Goal: Information Seeking & Learning: Learn about a topic

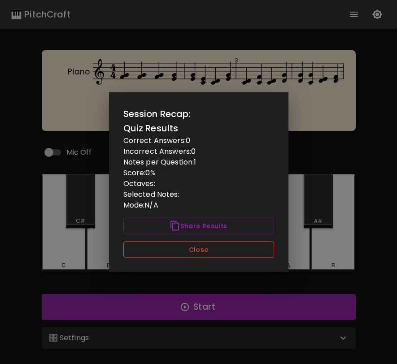
click at [208, 252] on button "Close" at bounding box center [198, 249] width 151 height 17
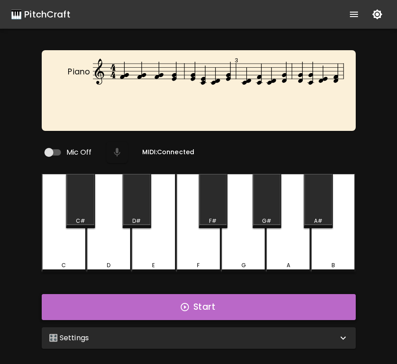
click at [227, 312] on button "Start" at bounding box center [199, 307] width 314 height 26
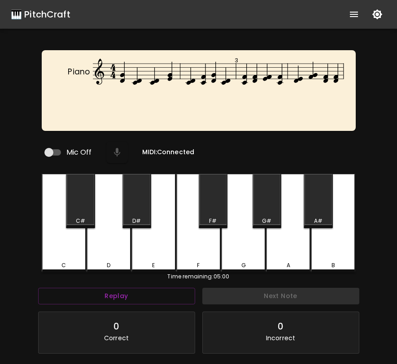
click at [120, 261] on div "D" at bounding box center [108, 265] width 43 height 8
click at [234, 246] on div "G" at bounding box center [243, 223] width 44 height 99
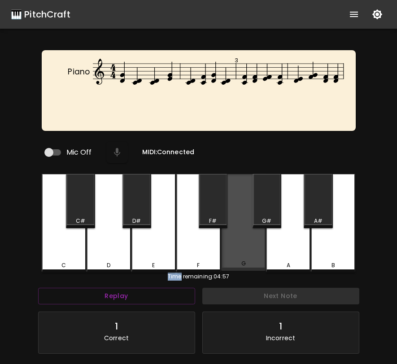
click at [234, 246] on div "G" at bounding box center [243, 222] width 44 height 97
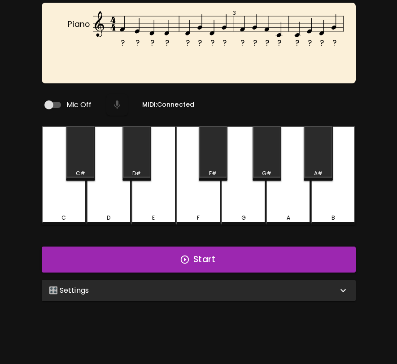
scroll to position [90, 0]
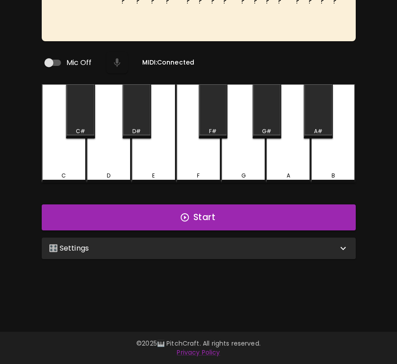
click at [297, 244] on div "🎛️ Settings" at bounding box center [193, 248] width 289 height 11
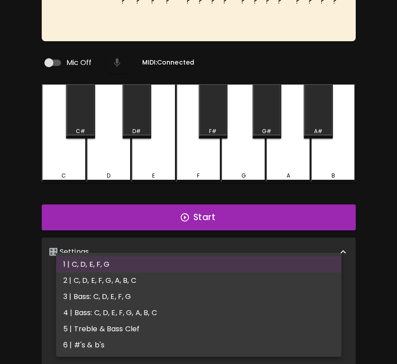
click at [272, 282] on body "🎹 PitchCraft About Badges Wizard Reading Pro Log Out ? ? ? ? ? ? ? ? ? ? ? ? ? …" at bounding box center [198, 216] width 397 height 613
drag, startPoint x: 176, startPoint y: 334, endPoint x: 184, endPoint y: 271, distance: 63.7
click at [184, 271] on ul "1 | C, D, E, F, G 2 | C, D, E, F, G, A, B, C 3 | Bass: C, D, E, F, G 4 | Bass: …" at bounding box center [198, 305] width 285 height 104
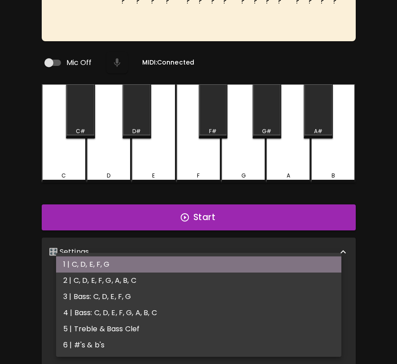
click at [184, 271] on li "1 | C, D, E, F, G" at bounding box center [198, 264] width 285 height 16
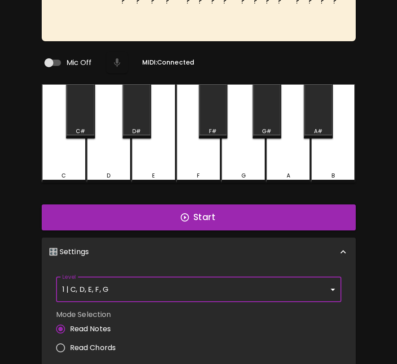
click at [104, 343] on span "Read Chords" at bounding box center [93, 348] width 46 height 11
click at [70, 342] on input "Read Chords" at bounding box center [60, 347] width 19 height 19
radio input "true"
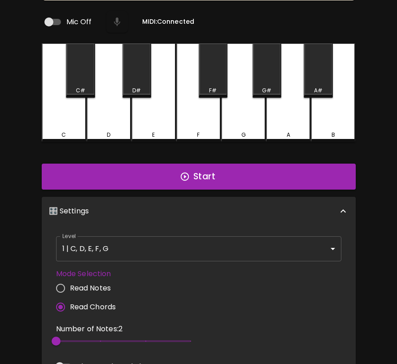
scroll to position [198, 0]
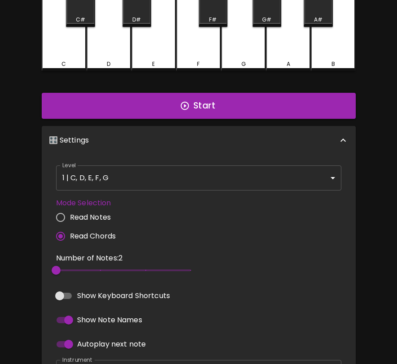
click at [61, 216] on input "Read Notes" at bounding box center [60, 217] width 19 height 19
radio input "true"
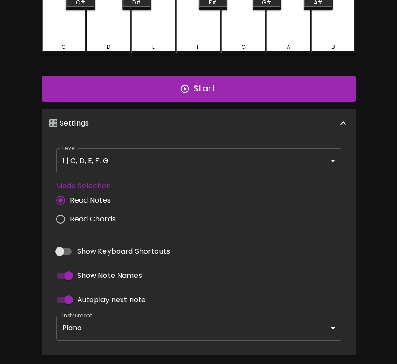
scroll to position [228, 0]
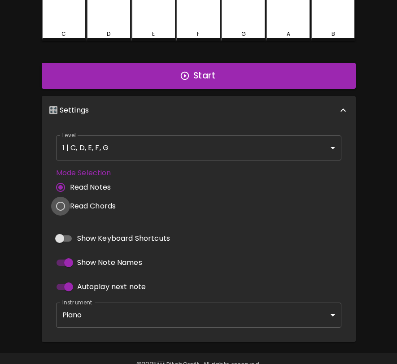
click at [60, 202] on input "Read Chords" at bounding box center [60, 206] width 19 height 19
radio input "true"
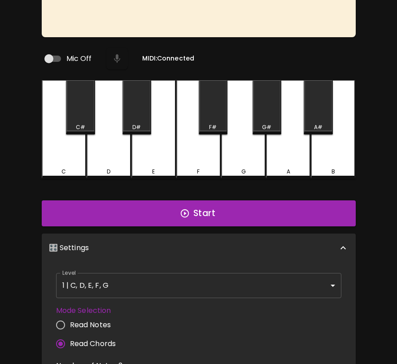
scroll to position [97, 0]
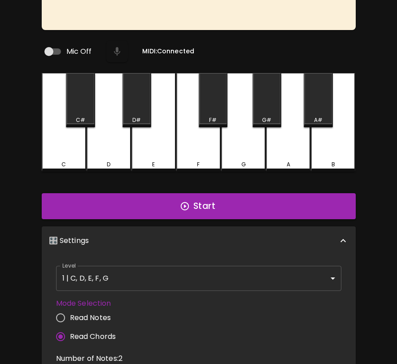
click at [78, 313] on span "Read Notes" at bounding box center [90, 317] width 41 height 11
click at [70, 313] on input "Read Notes" at bounding box center [60, 317] width 19 height 19
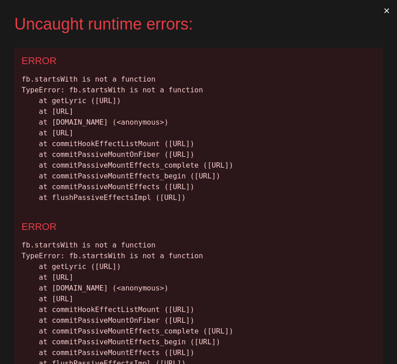
scroll to position [0, 0]
click at [384, 9] on button "×" at bounding box center [386, 11] width 21 height 22
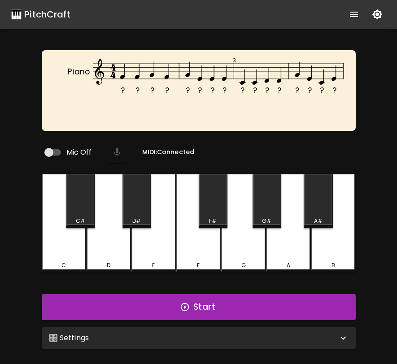
scroll to position [7, 0]
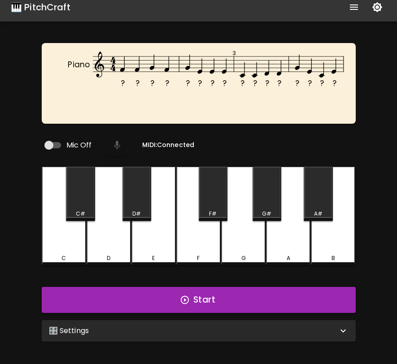
click at [206, 243] on div "F" at bounding box center [198, 216] width 44 height 99
click at [196, 300] on button "Start" at bounding box center [199, 300] width 314 height 26
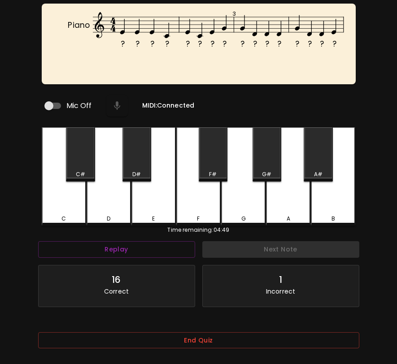
scroll to position [90, 0]
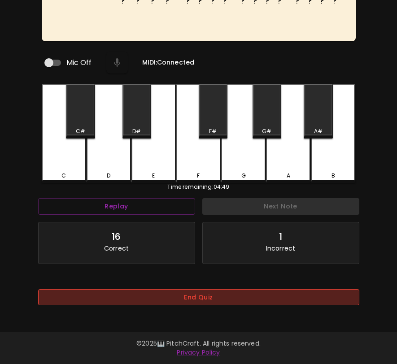
click at [181, 296] on button "End Quiz" at bounding box center [198, 297] width 321 height 17
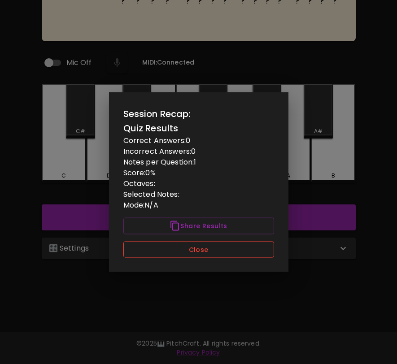
click at [192, 249] on button "Close" at bounding box center [198, 249] width 151 height 17
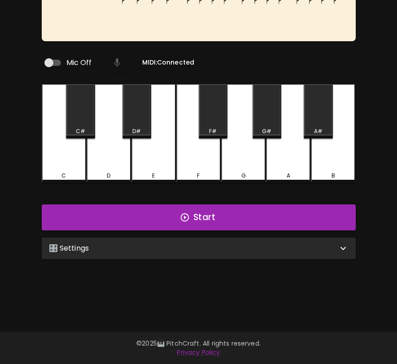
click at [186, 250] on div "🎛️ Settings" at bounding box center [199, 249] width 314 height 22
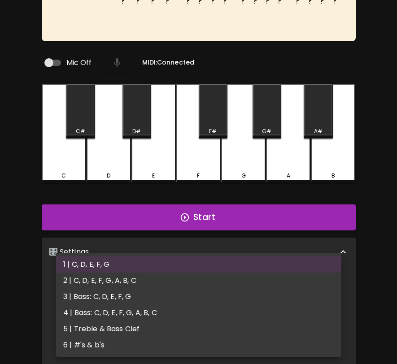
click at [172, 279] on body "🎹 PitchCraft About Badges Wizard Reading Pro Log Out ? ? ? ? ? ? ? ? ? ? ? ? ? …" at bounding box center [198, 216] width 397 height 613
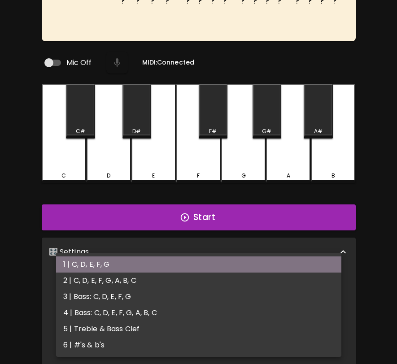
click at [177, 267] on li "1 | C, D, E, F, G" at bounding box center [198, 264] width 285 height 16
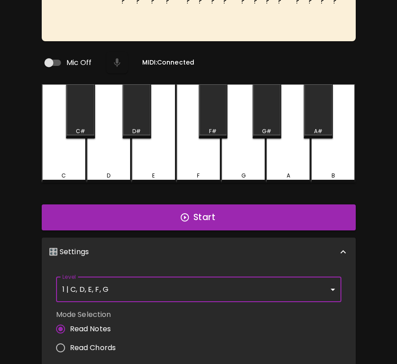
click at [80, 343] on span "Read Chords" at bounding box center [93, 348] width 46 height 11
click at [70, 341] on input "Read Chords" at bounding box center [60, 347] width 19 height 19
radio input "true"
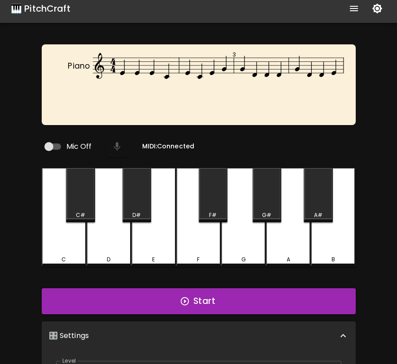
scroll to position [3, 0]
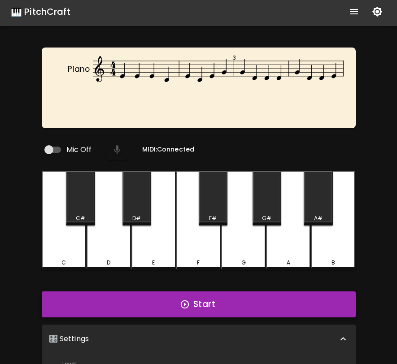
click at [161, 302] on button "Start" at bounding box center [199, 304] width 314 height 26
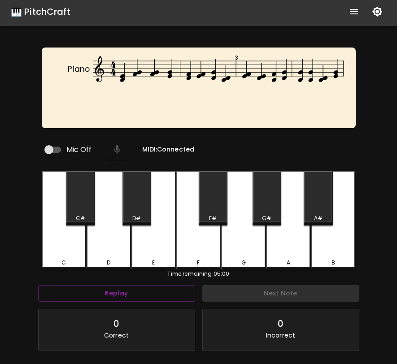
click at [370, 230] on div "Piano 3 Mic Off MIDI: Connected C C# D D# E F F# G G# A A# B Time remaining: 05…" at bounding box center [198, 230] width 397 height 364
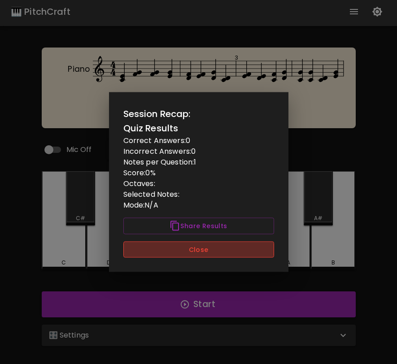
click at [265, 256] on button "Close" at bounding box center [198, 249] width 151 height 17
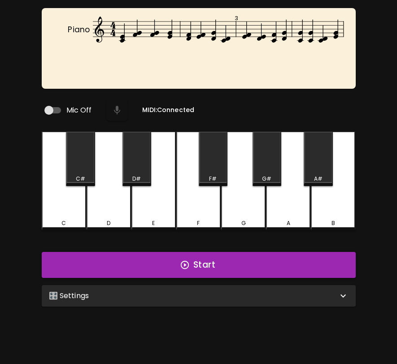
scroll to position [90, 0]
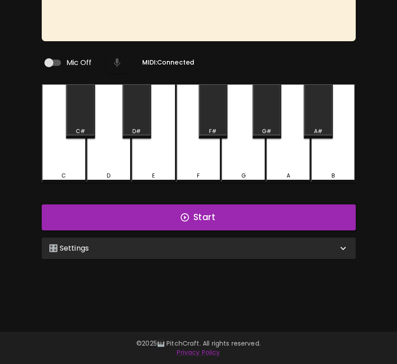
click at [247, 243] on div "🎛️ Settings" at bounding box center [193, 248] width 289 height 11
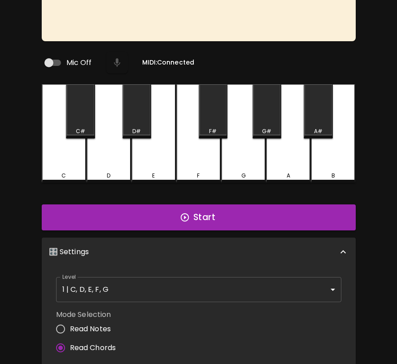
click at [96, 324] on span "Read Notes" at bounding box center [90, 329] width 41 height 11
click at [70, 324] on input "Read Notes" at bounding box center [60, 329] width 19 height 19
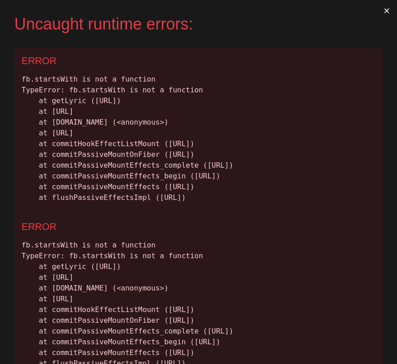
scroll to position [0, 0]
click at [387, 9] on button "×" at bounding box center [386, 11] width 21 height 22
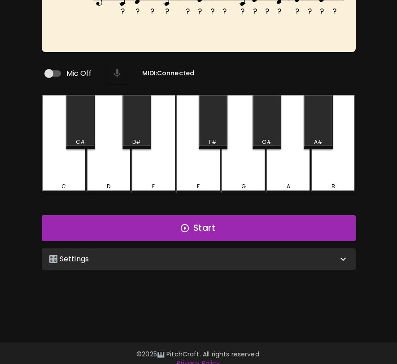
scroll to position [90, 0]
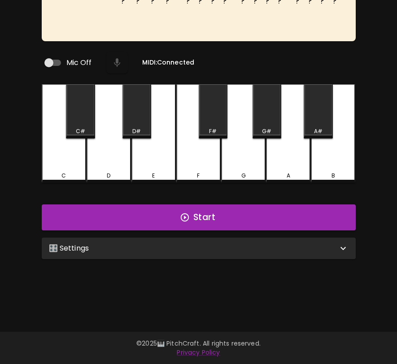
click at [163, 246] on div "🎛️ Settings" at bounding box center [193, 248] width 289 height 11
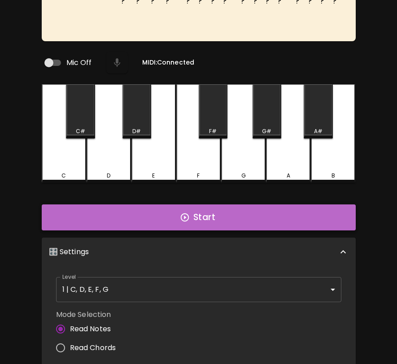
click at [160, 218] on button "Start" at bounding box center [199, 217] width 314 height 26
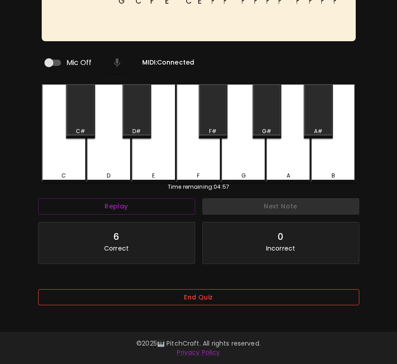
click at [161, 292] on button "End Quiz" at bounding box center [198, 297] width 321 height 17
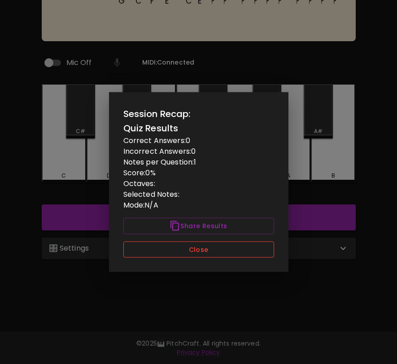
click at [177, 255] on button "Close" at bounding box center [198, 249] width 151 height 17
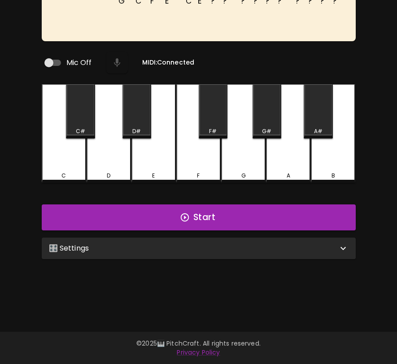
click at [180, 252] on div "🎛️ Settings" at bounding box center [199, 249] width 314 height 22
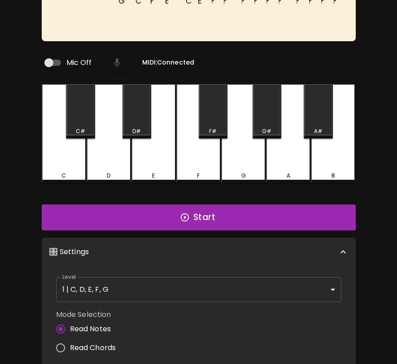
click at [99, 345] on span "Read Chords" at bounding box center [93, 348] width 46 height 11
click at [70, 345] on input "Read Chords" at bounding box center [60, 347] width 19 height 19
radio input "true"
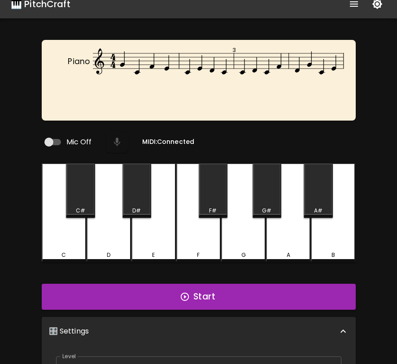
scroll to position [13, 0]
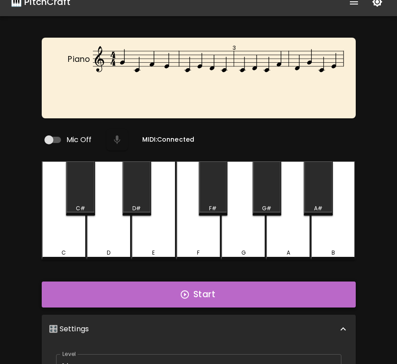
click at [327, 285] on button "Start" at bounding box center [199, 295] width 314 height 26
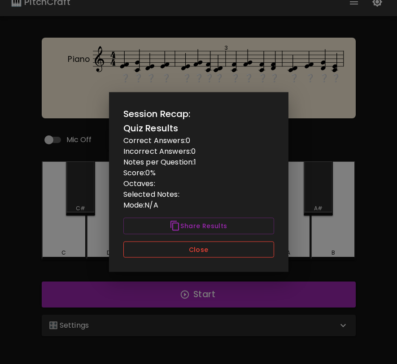
click at [245, 255] on button "Close" at bounding box center [198, 249] width 151 height 17
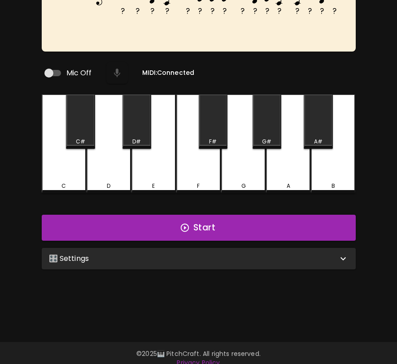
scroll to position [90, 0]
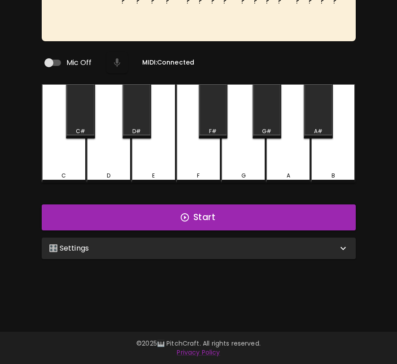
click at [209, 254] on div "🎛️ Settings" at bounding box center [199, 249] width 314 height 22
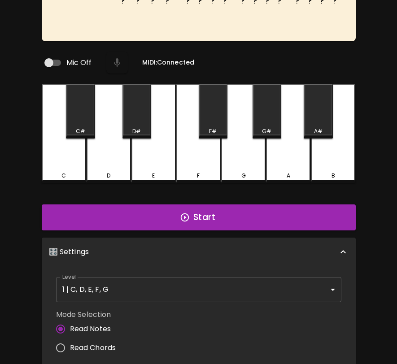
click at [109, 343] on span "Read Chords" at bounding box center [93, 348] width 46 height 11
click at [70, 343] on input "Read Chords" at bounding box center [60, 347] width 19 height 19
radio input "true"
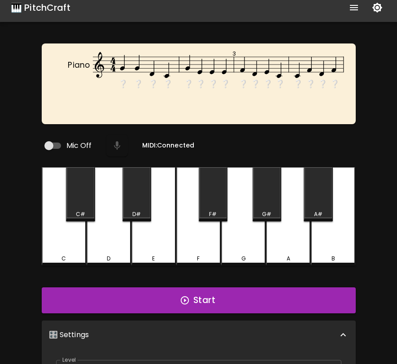
scroll to position [0, 0]
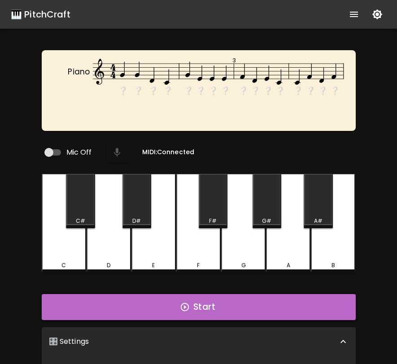
click at [176, 299] on button "Start" at bounding box center [199, 307] width 314 height 26
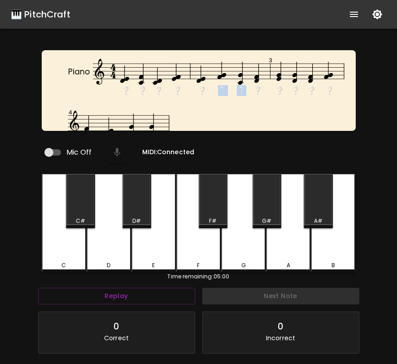
drag, startPoint x: 252, startPoint y: 88, endPoint x: 202, endPoint y: 92, distance: 50.4
click at [202, 92] on g "❔ ❔ ❔ ❔ ❔ ❔ ❔ ❔ ❔ ❔ ❔ ❔" at bounding box center [218, 78] width 251 height 38
click at [202, 92] on text "❔" at bounding box center [202, 90] width 10 height 11
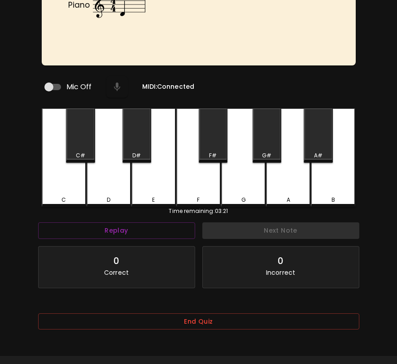
scroll to position [75, 0]
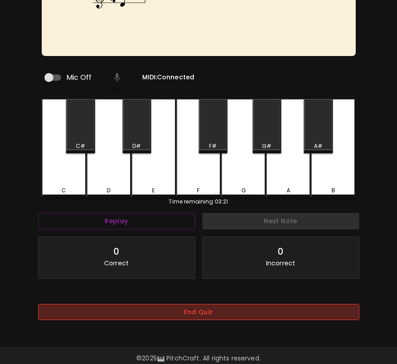
click at [318, 305] on button "End Quiz" at bounding box center [198, 312] width 321 height 17
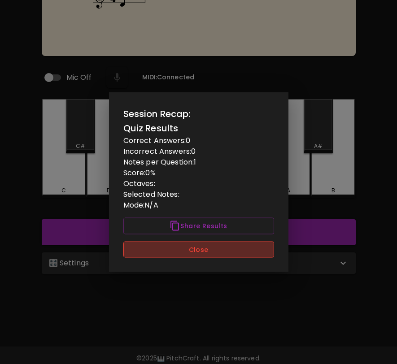
click at [266, 252] on button "Close" at bounding box center [198, 249] width 151 height 17
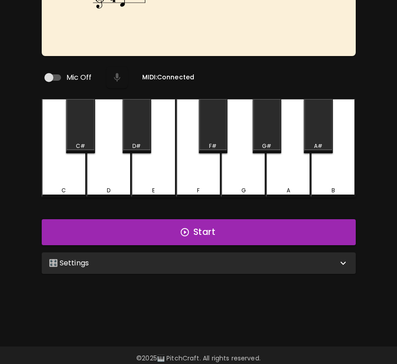
click at [278, 258] on div "🎛️ Settings" at bounding box center [193, 263] width 289 height 11
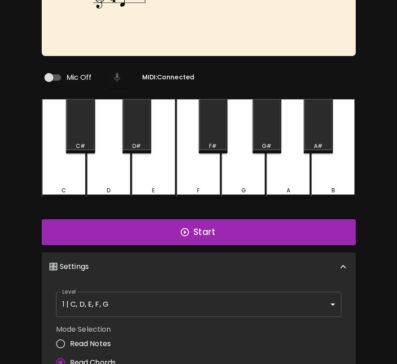
click at [102, 338] on span "Read Notes" at bounding box center [90, 343] width 41 height 11
click at [70, 338] on input "Read Notes" at bounding box center [60, 343] width 19 height 19
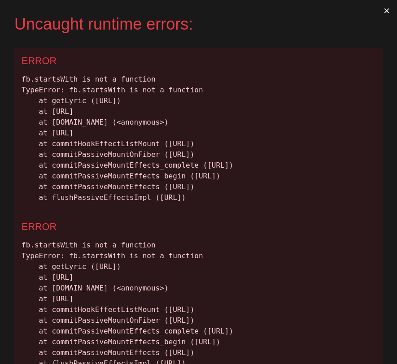
scroll to position [0, 0]
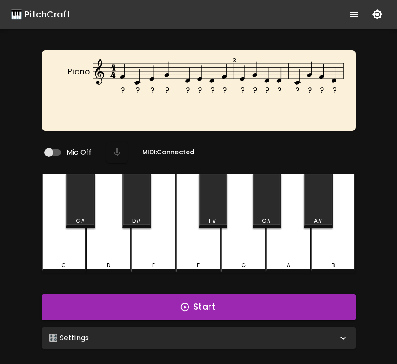
scroll to position [7, 0]
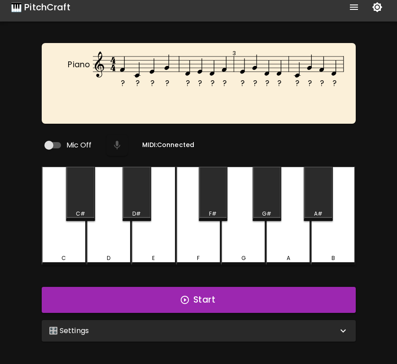
click at [150, 325] on div "🎛️ Settings" at bounding box center [193, 330] width 289 height 11
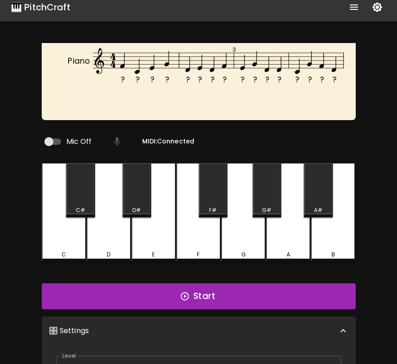
scroll to position [70, 0]
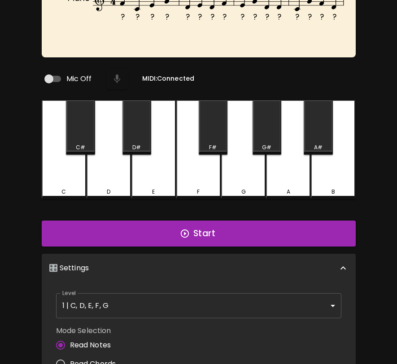
click at [69, 357] on input "Read Chords" at bounding box center [60, 364] width 19 height 19
radio input "true"
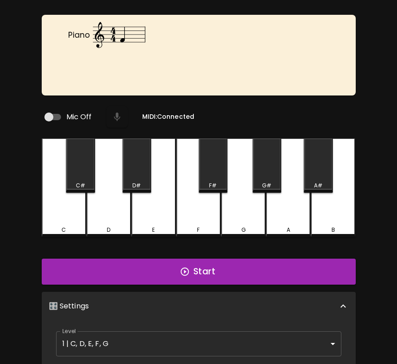
scroll to position [0, 0]
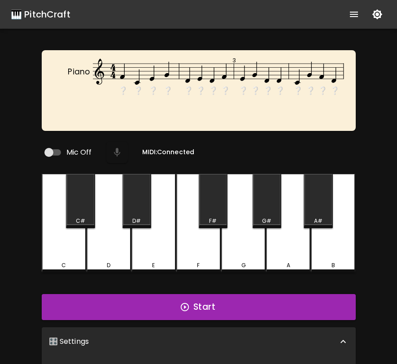
click at [255, 331] on div "🎛️ Settings" at bounding box center [199, 341] width 314 height 29
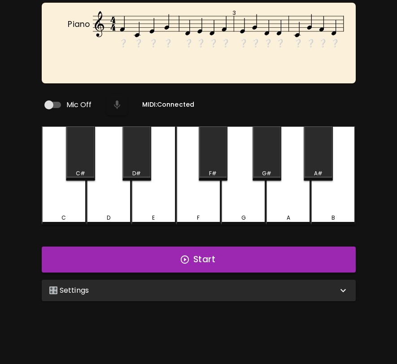
scroll to position [90, 0]
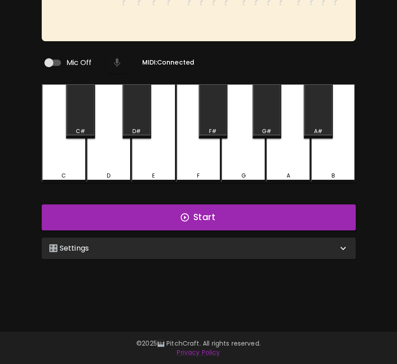
click at [261, 250] on div "🎛️ Settings" at bounding box center [199, 249] width 314 height 22
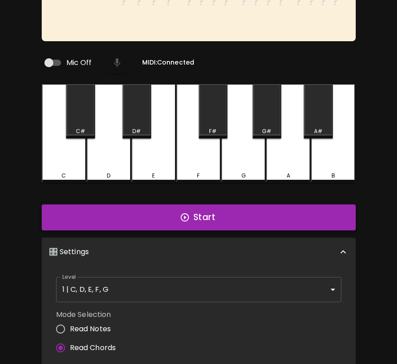
click at [273, 215] on button "Start" at bounding box center [199, 217] width 314 height 26
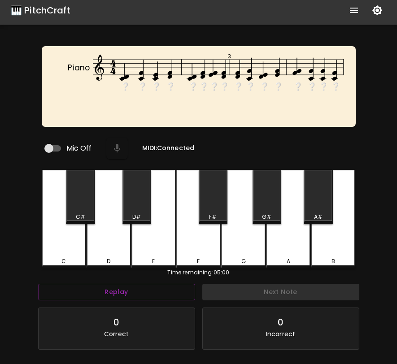
scroll to position [0, 0]
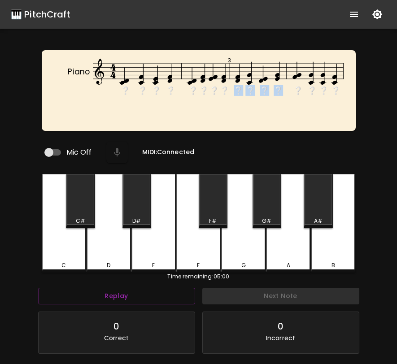
drag, startPoint x: 224, startPoint y: 91, endPoint x: 279, endPoint y: 91, distance: 55.1
click at [279, 91] on g "❔ ❔ ❔ ❔ ❔ ❔ ❔ ❔ ❔ ❔ ❔ ❔ ❔ ❔ ❔ ❔" at bounding box center [218, 78] width 251 height 38
click at [279, 91] on text "❔" at bounding box center [278, 90] width 10 height 11
drag, startPoint x: 127, startPoint y: 90, endPoint x: 117, endPoint y: 90, distance: 9.9
click at [116, 90] on icon "❔ ❔ ❔ ❔ ❔ ❔ ❔ ❔ ❔ ❔ ❔ ❔ ❔ ❔ ❔ ❔ Piano 3" at bounding box center [206, 85] width 314 height 56
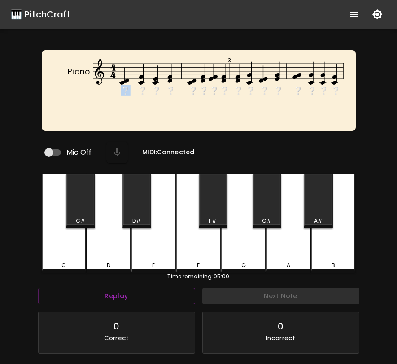
click at [126, 90] on text "❔" at bounding box center [126, 90] width 10 height 11
click at [95, 267] on div "C C# D D# E F F# G G# A A# B" at bounding box center [199, 223] width 314 height 99
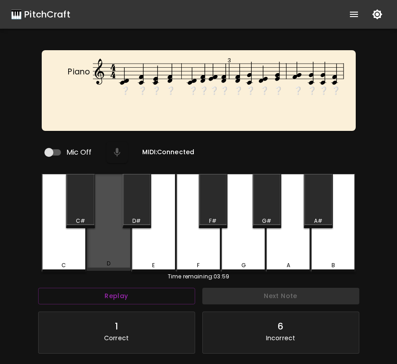
click at [104, 257] on div "D" at bounding box center [109, 222] width 44 height 97
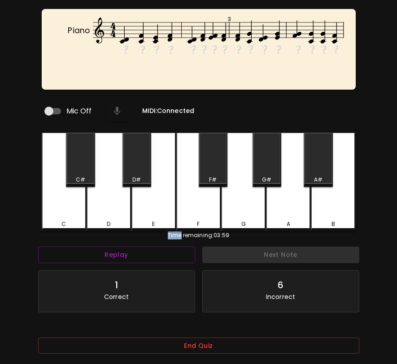
scroll to position [65, 0]
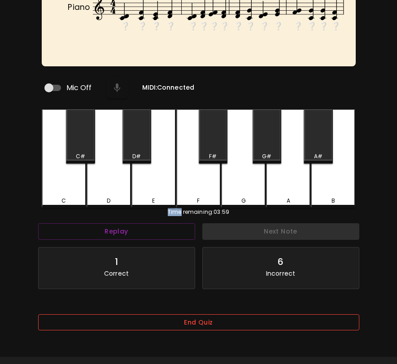
click at [212, 317] on button "End Quiz" at bounding box center [198, 322] width 321 height 17
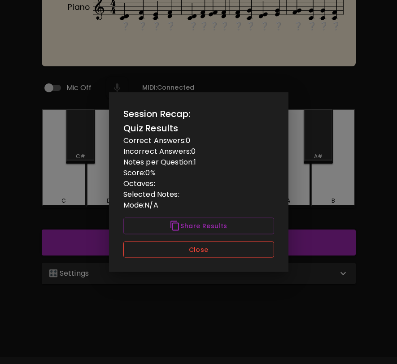
click at [215, 252] on button "Close" at bounding box center [198, 249] width 151 height 17
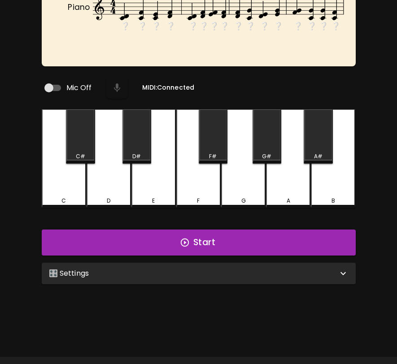
click at [189, 269] on div "🎛️ Settings" at bounding box center [193, 273] width 289 height 11
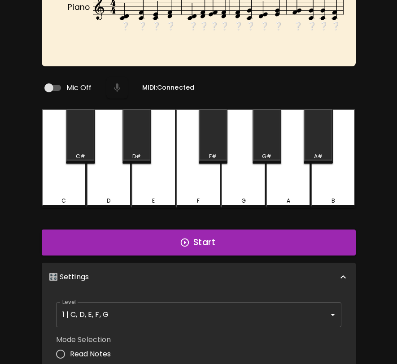
click at [81, 351] on span "Read Notes" at bounding box center [90, 354] width 41 height 11
click at [70, 351] on input "Read Notes" at bounding box center [60, 354] width 19 height 19
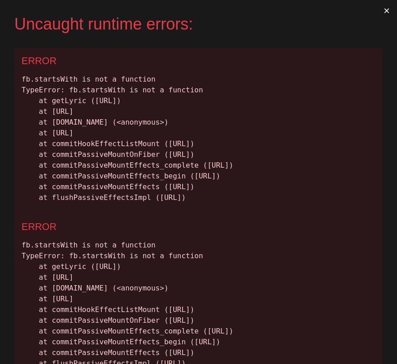
scroll to position [0, 0]
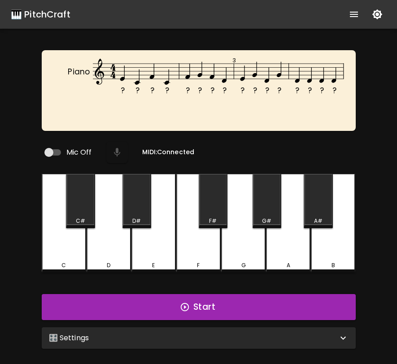
scroll to position [7, 0]
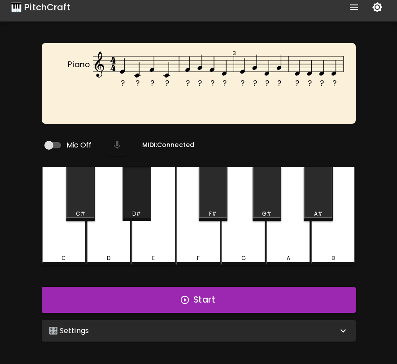
click at [147, 210] on div "D#" at bounding box center [136, 214] width 27 height 8
click at [162, 230] on div "E" at bounding box center [153, 216] width 44 height 99
click at [176, 331] on div "🎛️ Settings" at bounding box center [193, 330] width 289 height 11
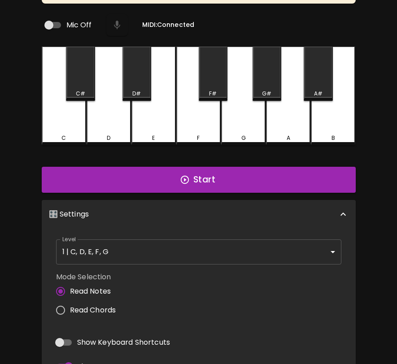
scroll to position [174, 0]
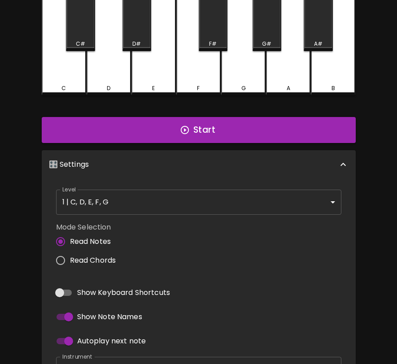
click at [94, 257] on span "Read Chords" at bounding box center [93, 260] width 46 height 11
click at [70, 257] on input "Read Chords" at bounding box center [60, 260] width 19 height 19
radio input "true"
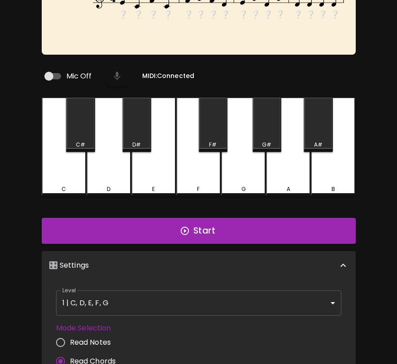
scroll to position [0, 0]
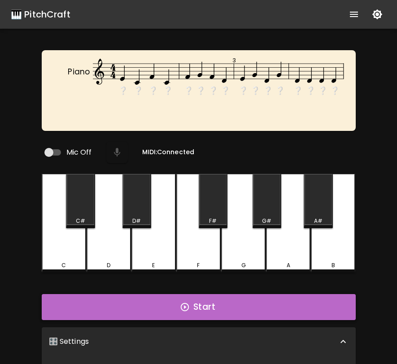
click at [154, 308] on button "Start" at bounding box center [199, 307] width 314 height 26
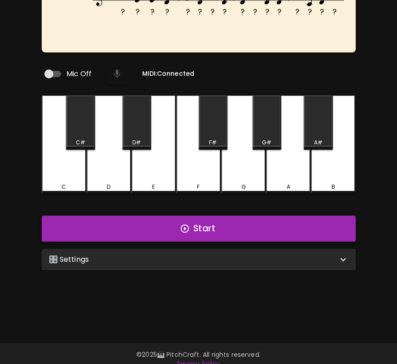
scroll to position [90, 0]
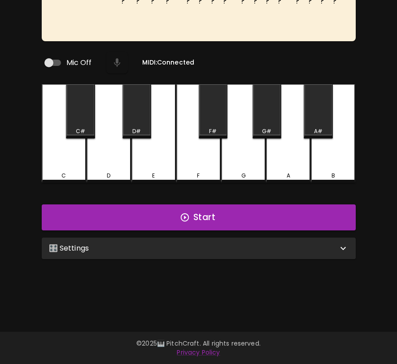
click at [232, 256] on div "🎛️ Settings Level 1 | C, D, E, F, G 1 Level Mode Selection Read Notes Read Chor…" at bounding box center [198, 248] width 321 height 29
click at [182, 239] on div "🎛️ Settings" at bounding box center [199, 249] width 314 height 22
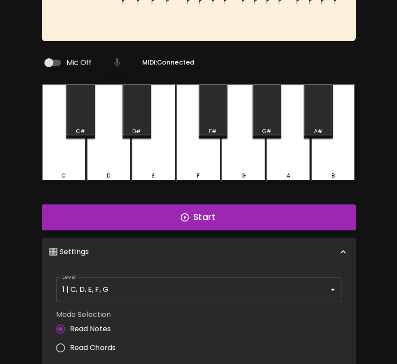
click at [62, 345] on input "Read Chords" at bounding box center [60, 347] width 19 height 19
radio input "true"
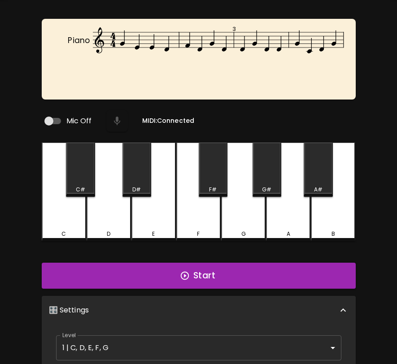
scroll to position [0, 0]
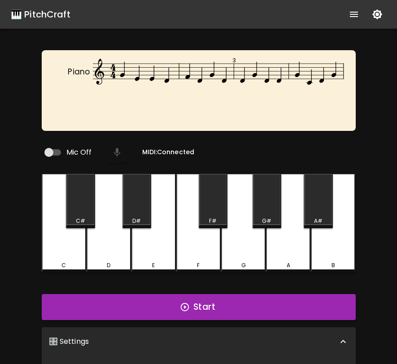
drag, startPoint x: 175, startPoint y: 95, endPoint x: 190, endPoint y: 95, distance: 15.3
click at [190, 95] on icon "Piano 3" at bounding box center [206, 85] width 314 height 56
drag, startPoint x: 190, startPoint y: 95, endPoint x: 279, endPoint y: 104, distance: 89.3
click at [281, 105] on icon "Piano 3" at bounding box center [206, 85] width 314 height 56
drag, startPoint x: 304, startPoint y: 88, endPoint x: 91, endPoint y: 102, distance: 213.4
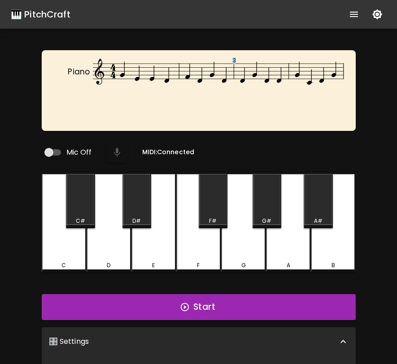
click at [91, 102] on icon "Piano 3" at bounding box center [206, 85] width 314 height 56
click at [94, 101] on icon "Piano 3" at bounding box center [206, 85] width 314 height 56
drag, startPoint x: 267, startPoint y: 90, endPoint x: 189, endPoint y: 100, distance: 78.2
click at [187, 100] on icon "❔ ❔ ❔ ❔ ❔ ❔ ❔ ❔ ❔ ❔ ❔ ❔ ❔ ❔ ❔ ❔ Piano 3" at bounding box center [206, 85] width 314 height 56
click at [163, 92] on text "❔" at bounding box center [168, 90] width 10 height 11
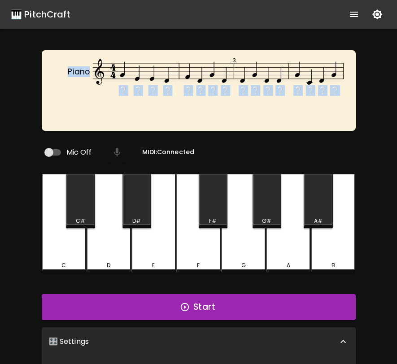
drag, startPoint x: 97, startPoint y: 94, endPoint x: 102, endPoint y: 87, distance: 9.0
click at [102, 87] on icon "❔ ❔ ❔ ❔ ❔ ❔ ❔ ❔ ❔ ❔ ❔ ❔ ❔ ❔ ❔ ❔ Piano 3" at bounding box center [206, 85] width 314 height 56
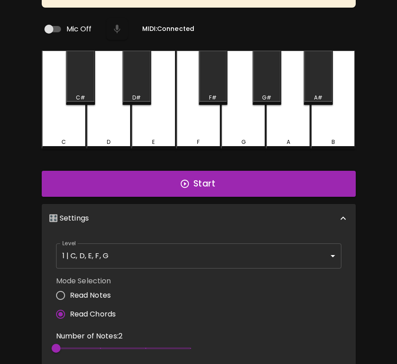
scroll to position [65, 0]
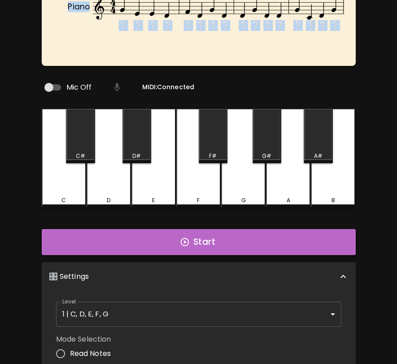
click at [142, 245] on button "Start" at bounding box center [199, 242] width 314 height 26
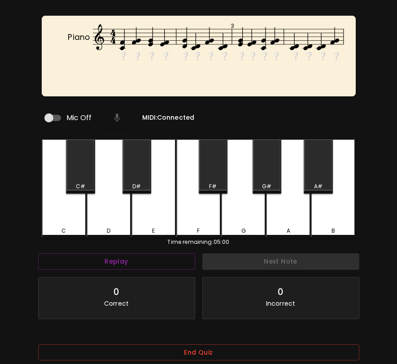
scroll to position [0, 0]
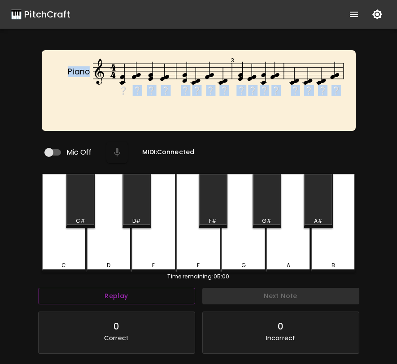
drag, startPoint x: 126, startPoint y: 91, endPoint x: 97, endPoint y: 85, distance: 30.3
click at [97, 85] on icon "❔ ❔ ❔ ❔ ❔ ❔ ❔ ❔ ❔ ❔ ❔ ❔ ❔ ❔ ❔ ❔ Piano 3" at bounding box center [206, 85] width 314 height 56
